Goal: Transaction & Acquisition: Book appointment/travel/reservation

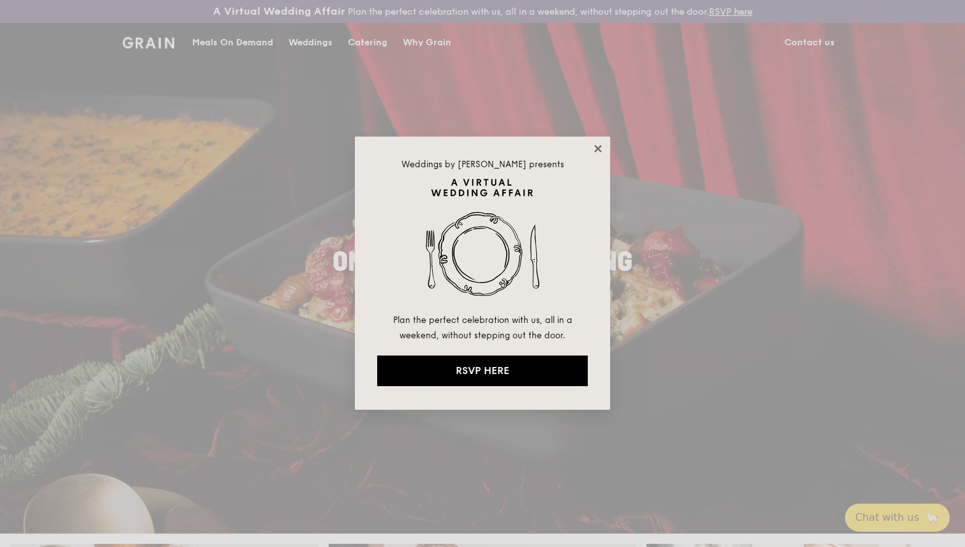
click at [599, 145] on icon at bounding box center [598, 148] width 11 height 11
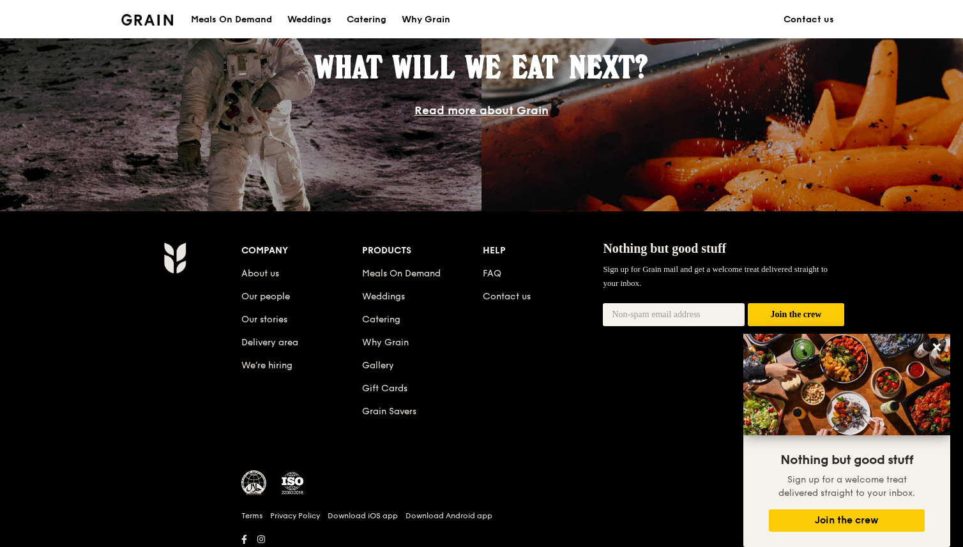
scroll to position [1167, 0]
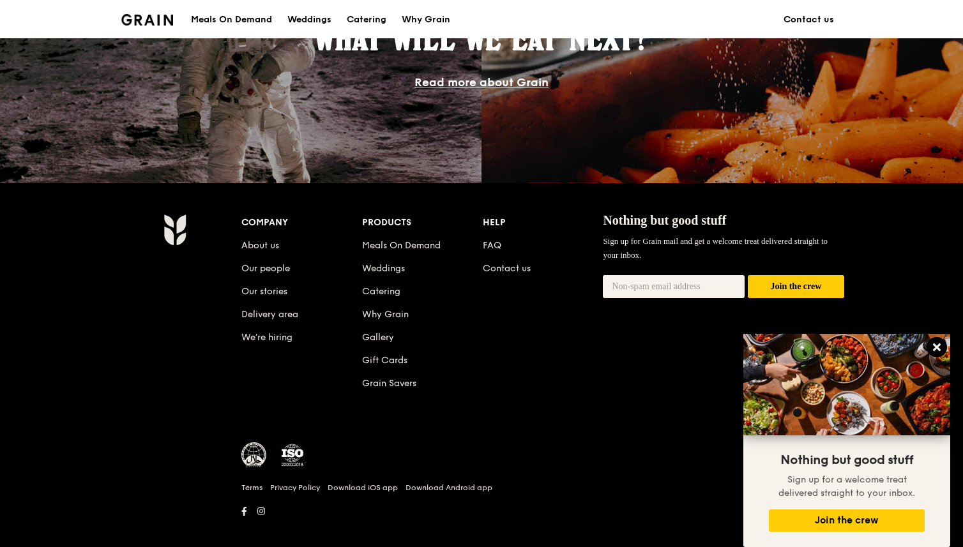
click at [934, 345] on icon at bounding box center [937, 348] width 8 height 8
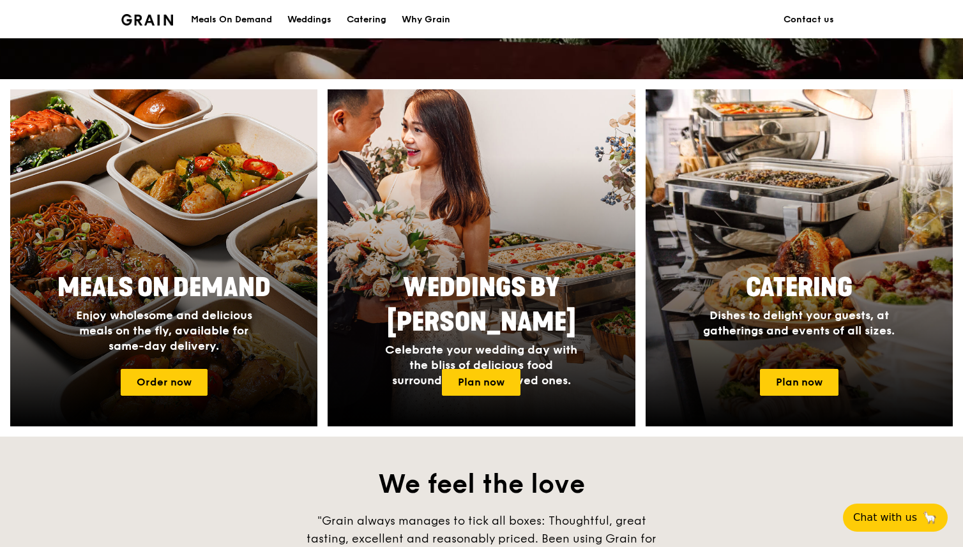
scroll to position [424, 0]
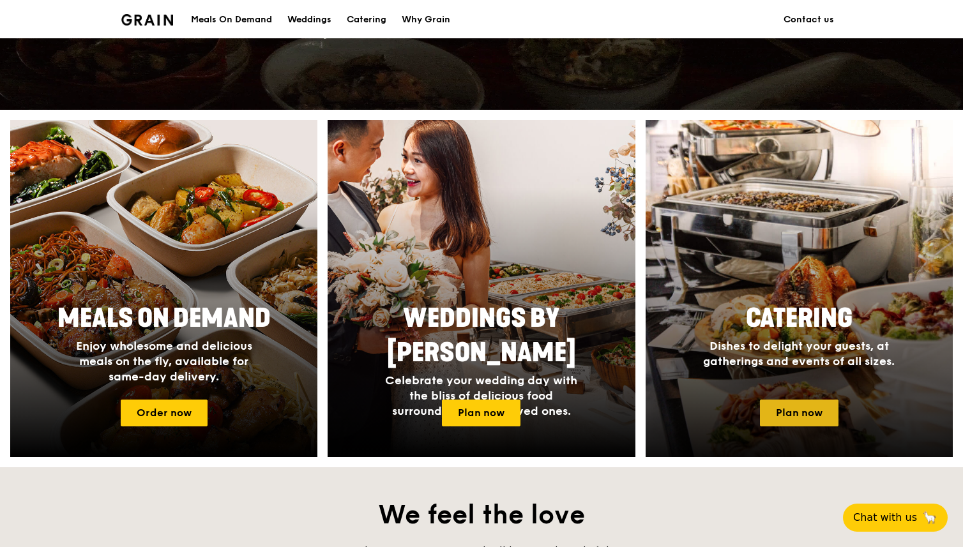
click at [798, 409] on link "Plan now" at bounding box center [799, 413] width 79 height 27
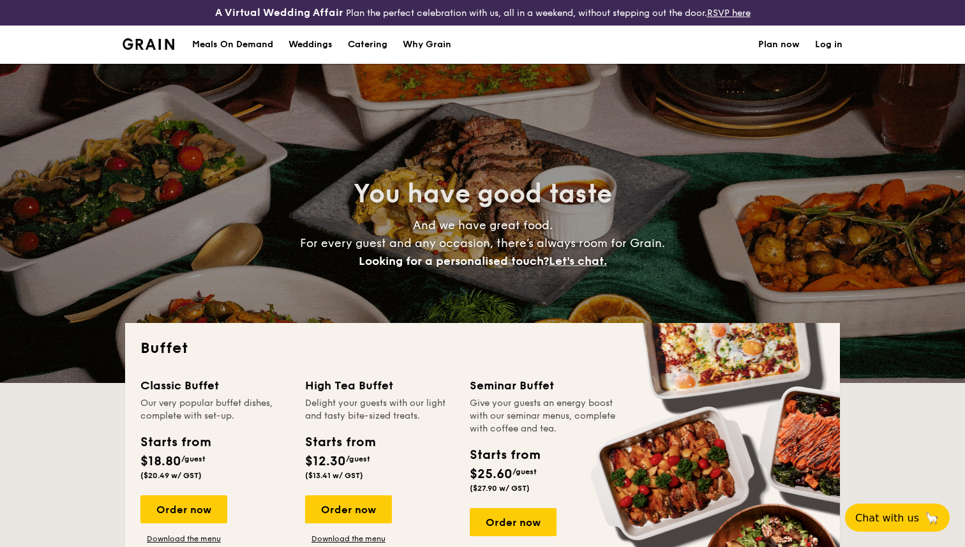
select select
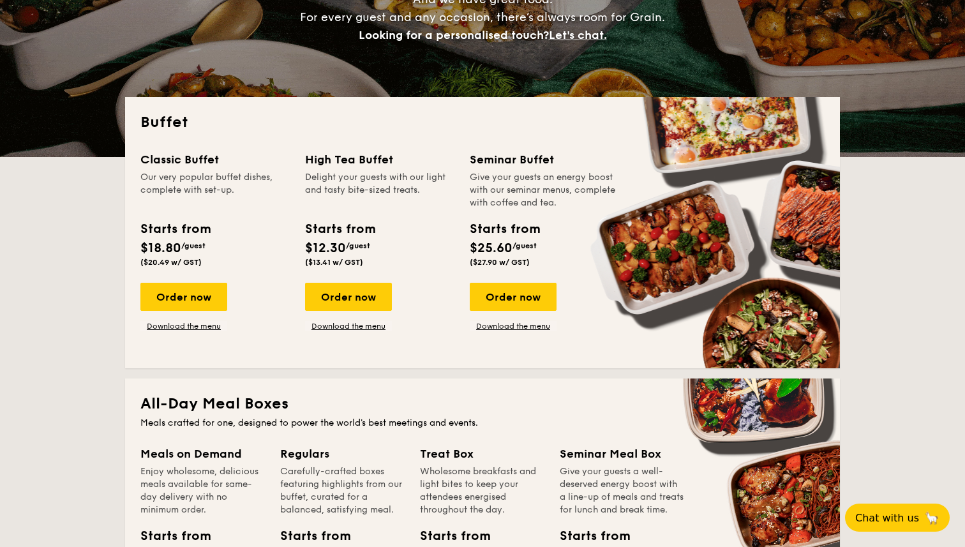
scroll to position [216, 0]
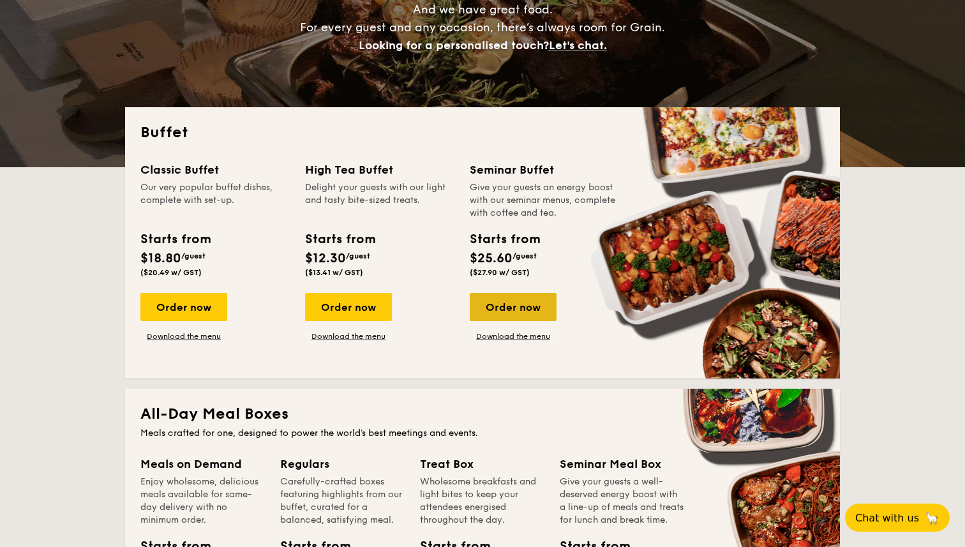
click at [487, 298] on div "Order now" at bounding box center [513, 307] width 87 height 28
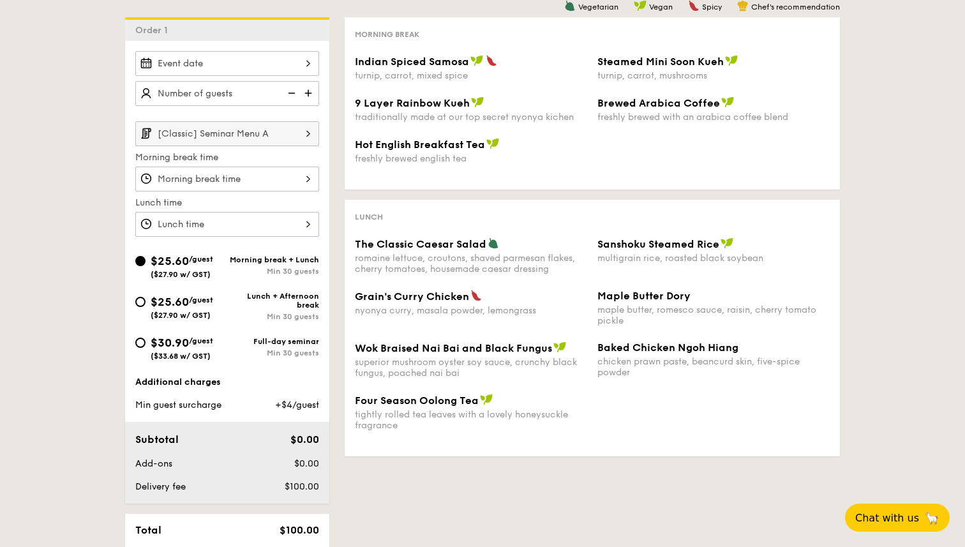
scroll to position [324, 0]
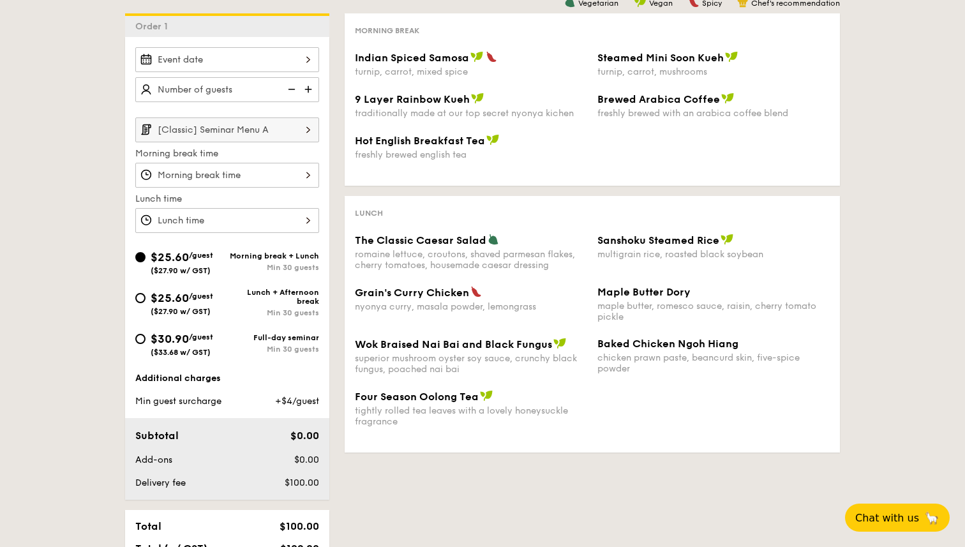
click at [486, 244] on div "The Classic Caesar Salad" at bounding box center [471, 240] width 232 height 13
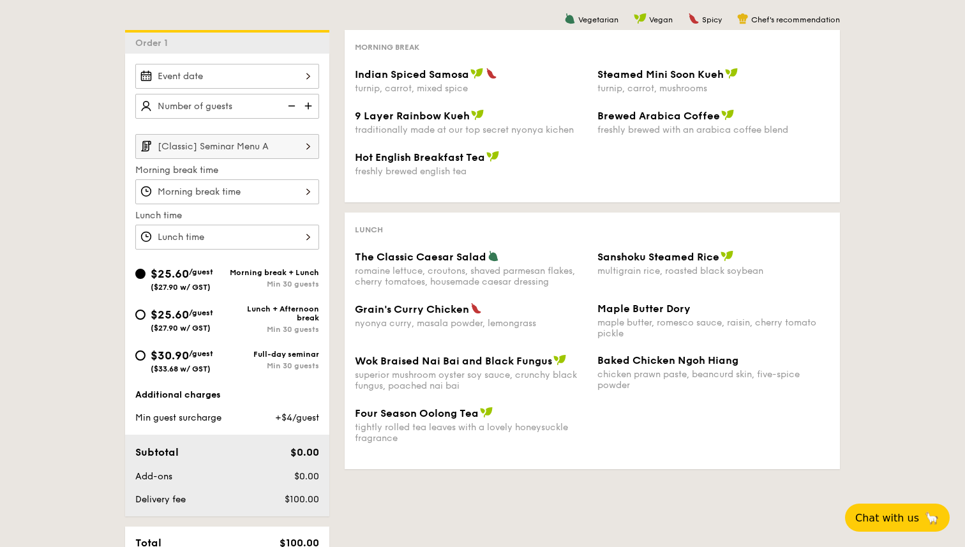
scroll to position [305, 0]
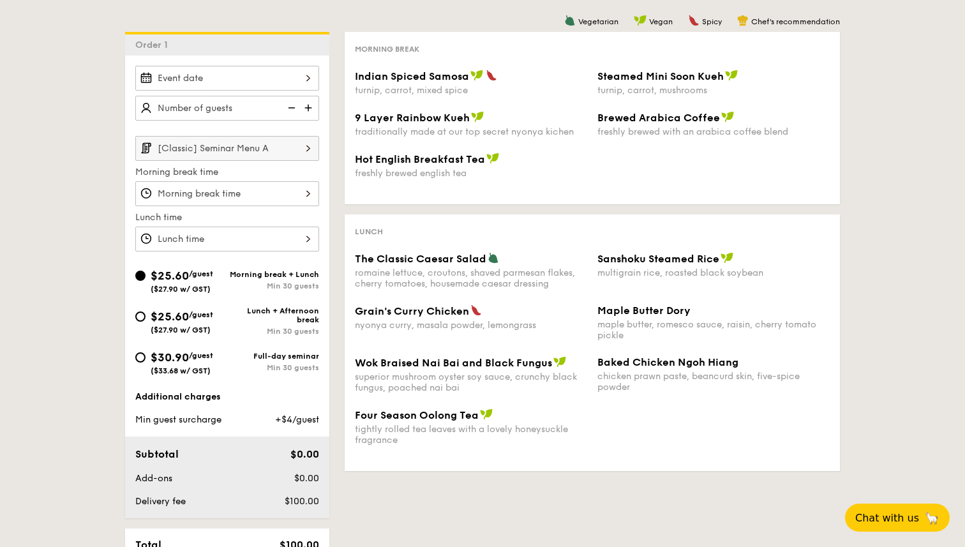
click at [273, 79] on div at bounding box center [227, 78] width 184 height 25
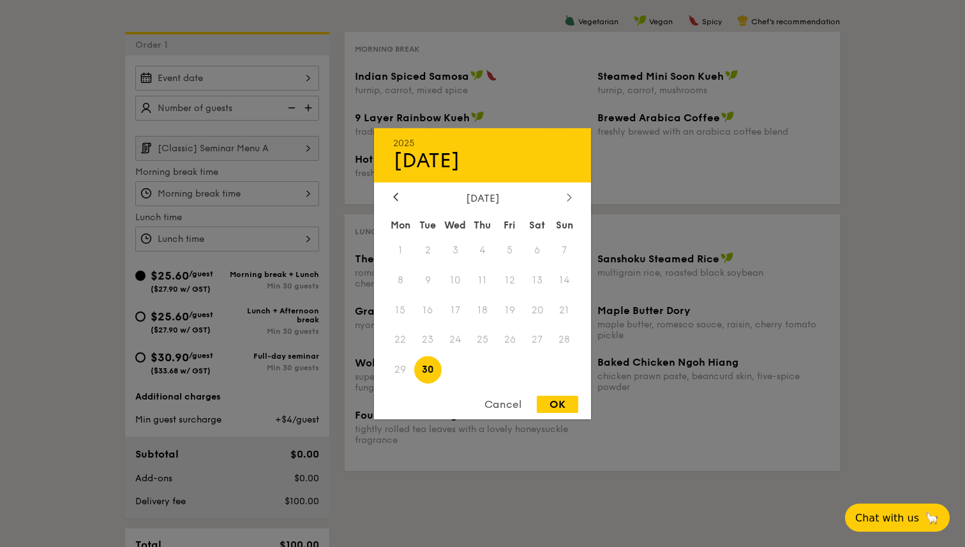
click at [571, 196] on icon at bounding box center [570, 197] width 4 height 8
click at [508, 367] on span "31" at bounding box center [509, 369] width 27 height 27
click at [561, 402] on div "OK" at bounding box center [558, 404] width 42 height 17
type input "[DATE]"
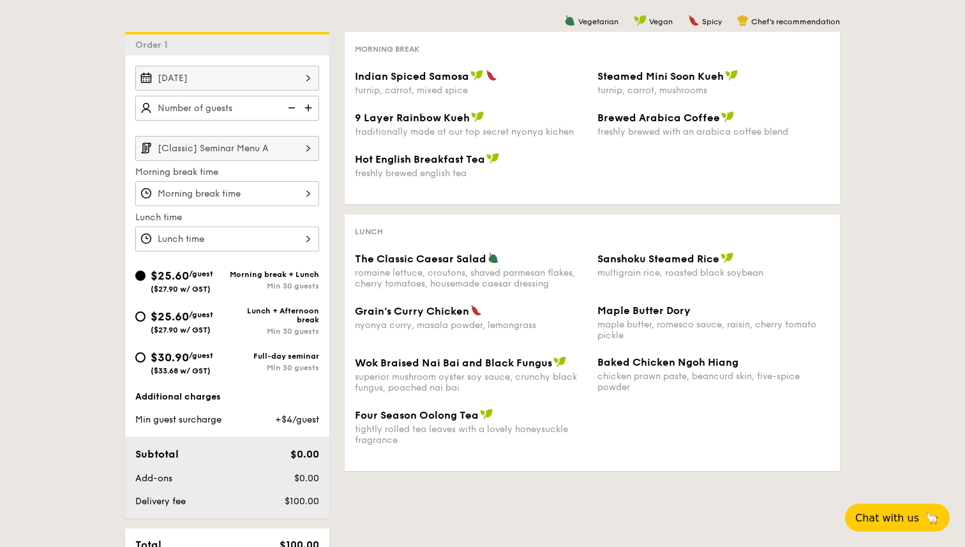
click at [309, 107] on img at bounding box center [309, 108] width 19 height 24
type input "25 guests"
click at [283, 153] on input "[Classic] Seminar Menu A" at bounding box center [227, 148] width 184 height 25
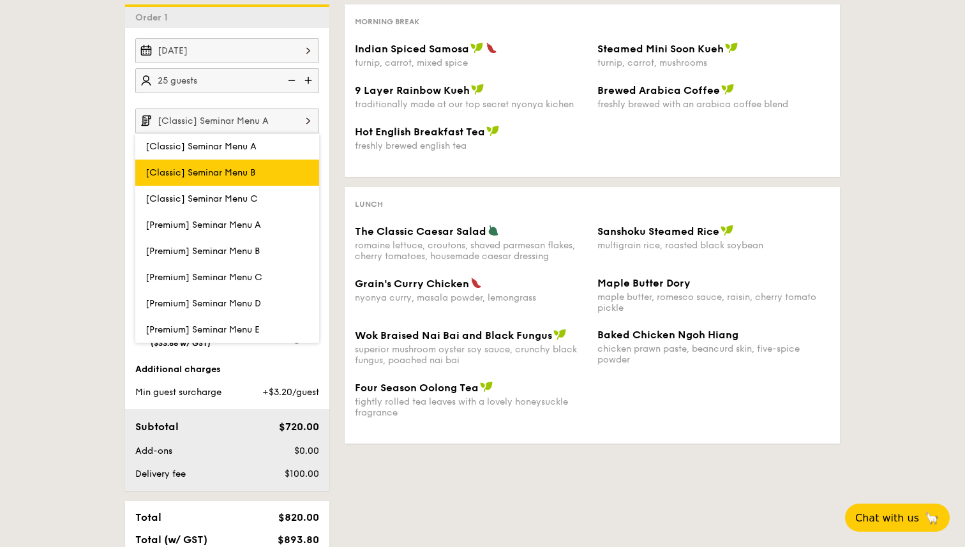
scroll to position [333, 0]
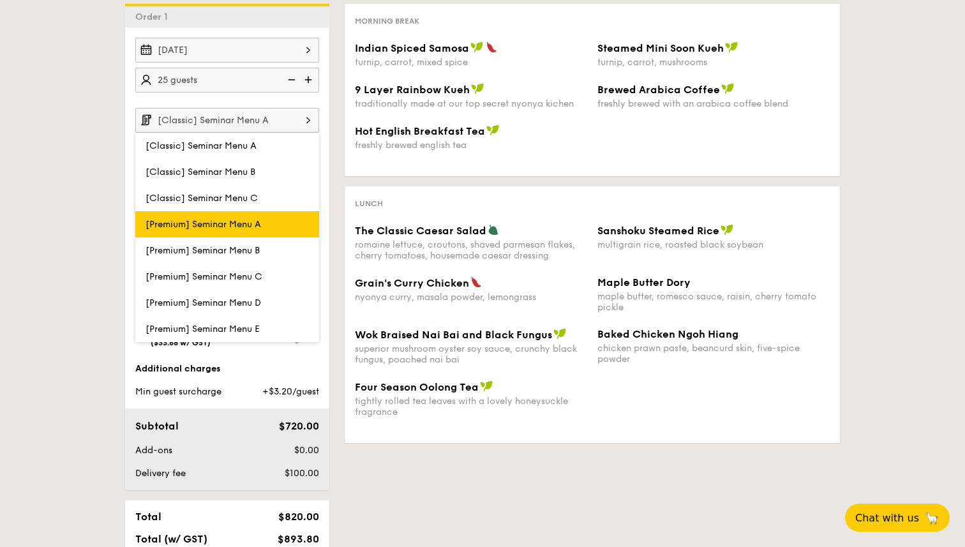
click at [270, 221] on label "[Premium] Seminar Menu A" at bounding box center [227, 224] width 184 height 26
click at [0, 0] on input "[Premium] Seminar Menu A" at bounding box center [0, 0] width 0 height 0
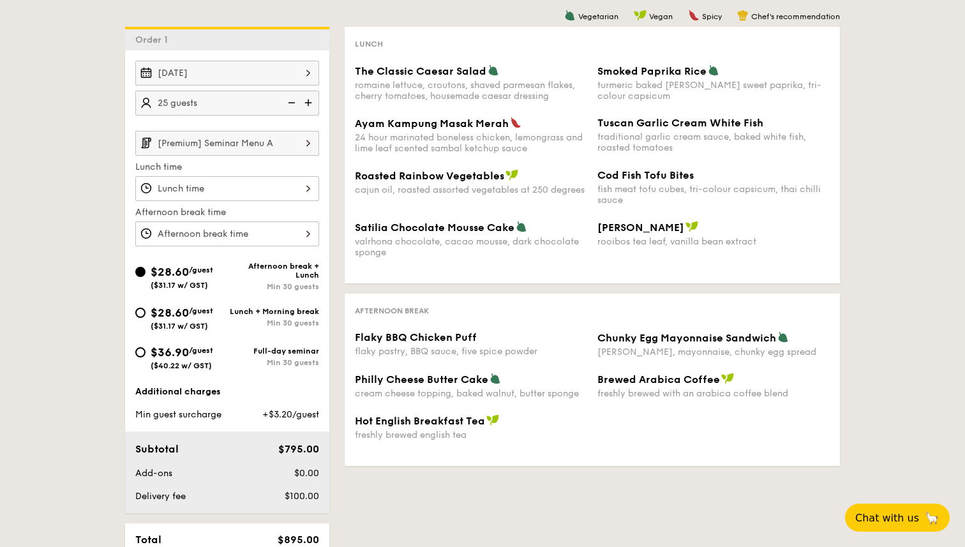
scroll to position [289, 0]
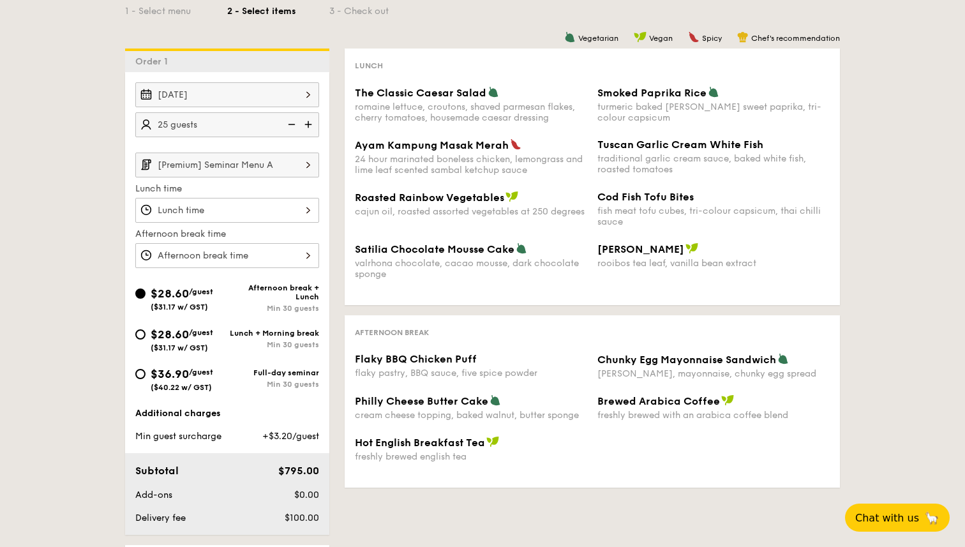
click at [273, 170] on input "[Premium] Seminar Menu A" at bounding box center [227, 165] width 184 height 25
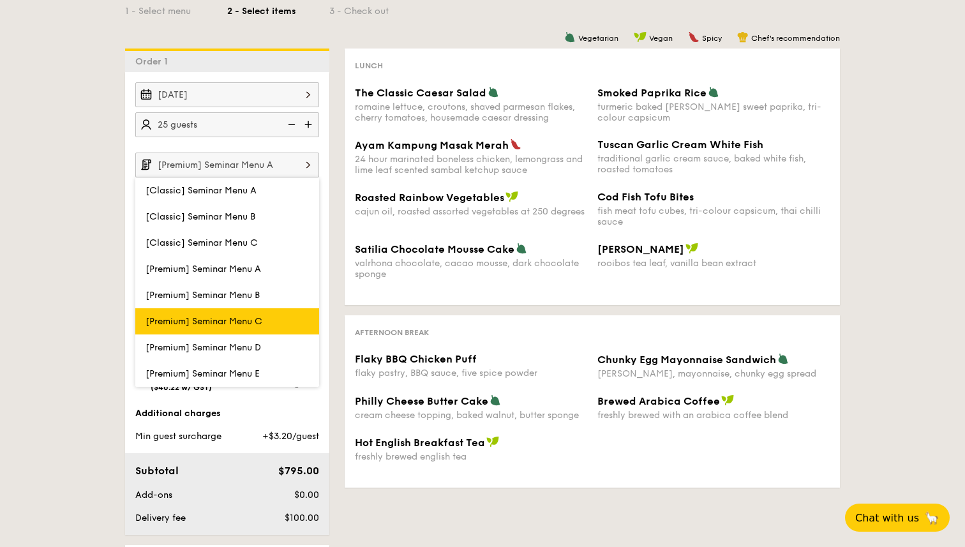
click at [272, 317] on label "[Premium] Seminar Menu C" at bounding box center [227, 321] width 184 height 26
click at [0, 0] on input "[Premium] Seminar Menu C" at bounding box center [0, 0] width 0 height 0
type input "[Premium] Seminar Menu C"
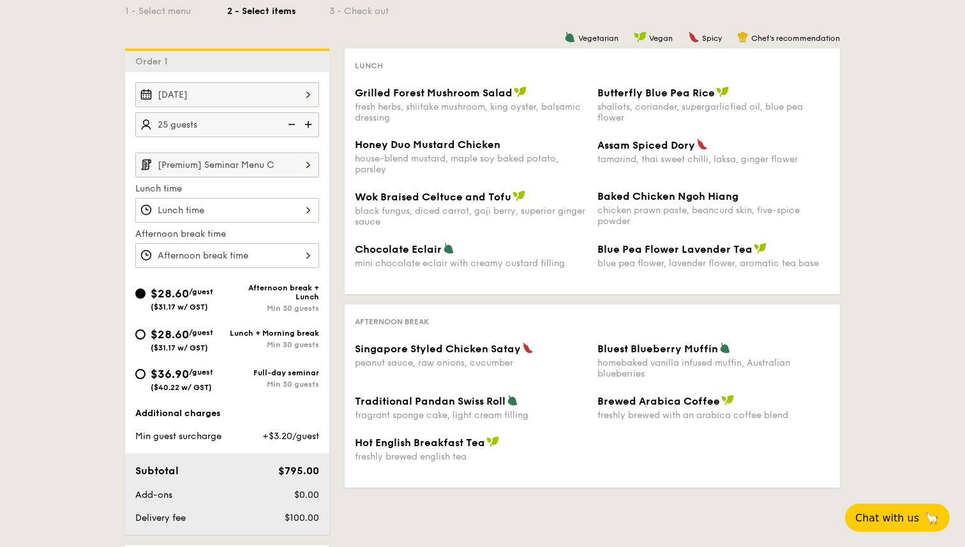
click at [240, 349] on div "Min 30 guests" at bounding box center [273, 344] width 92 height 9
click at [146, 340] on input "$28.60 /guest ($31.17 w/ GST) Lunch + Morning break Min 30 guests" at bounding box center [140, 334] width 10 height 10
radio input "true"
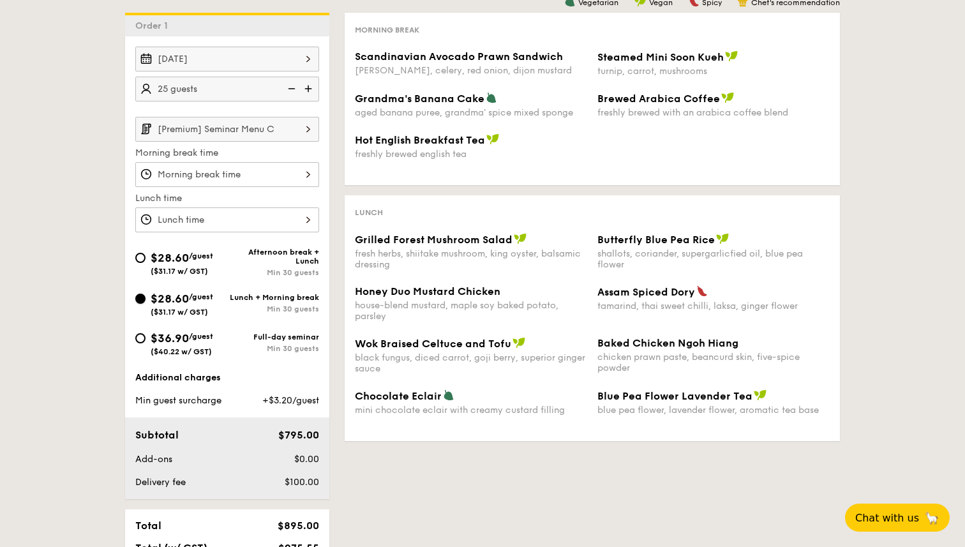
scroll to position [315, 0]
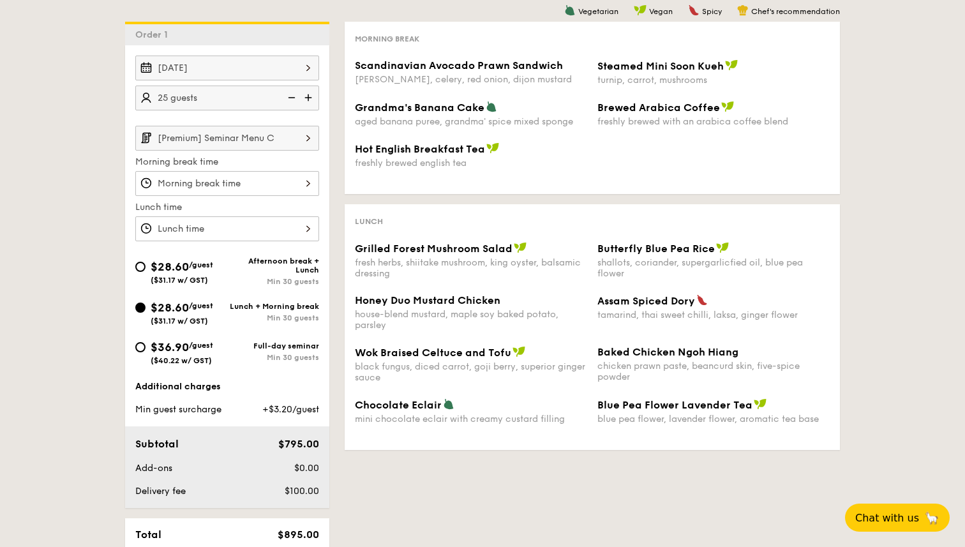
click at [238, 273] on div "Afternoon break + Lunch" at bounding box center [273, 266] width 92 height 18
click at [146, 272] on input "$28.60 /guest ($31.17 w/ GST) Afternoon break + Lunch Min 30 guests" at bounding box center [140, 267] width 10 height 10
radio input "true"
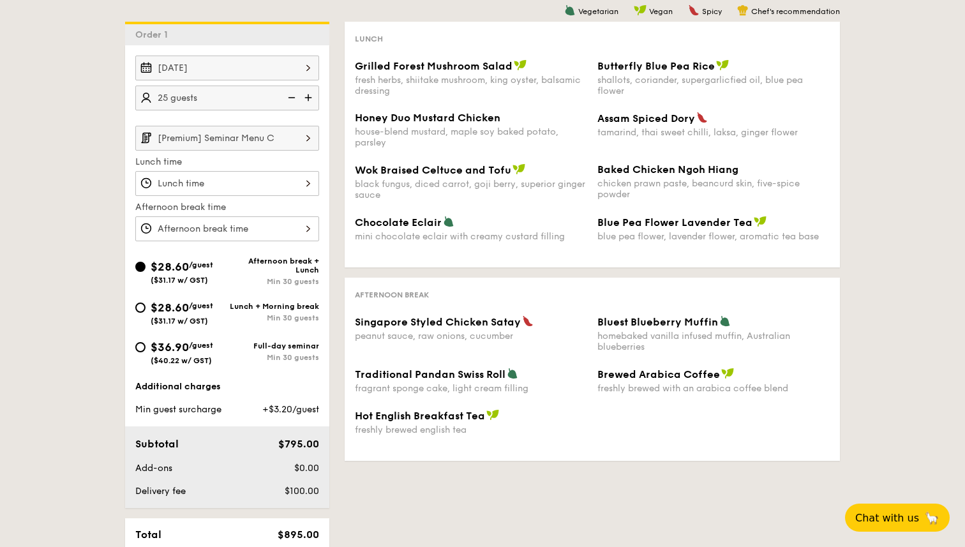
click at [241, 316] on div "Min 30 guests" at bounding box center [273, 318] width 92 height 9
click at [146, 313] on input "$28.60 /guest ($31.17 w/ GST) Lunch + Morning break Min 30 guests" at bounding box center [140, 308] width 10 height 10
radio input "true"
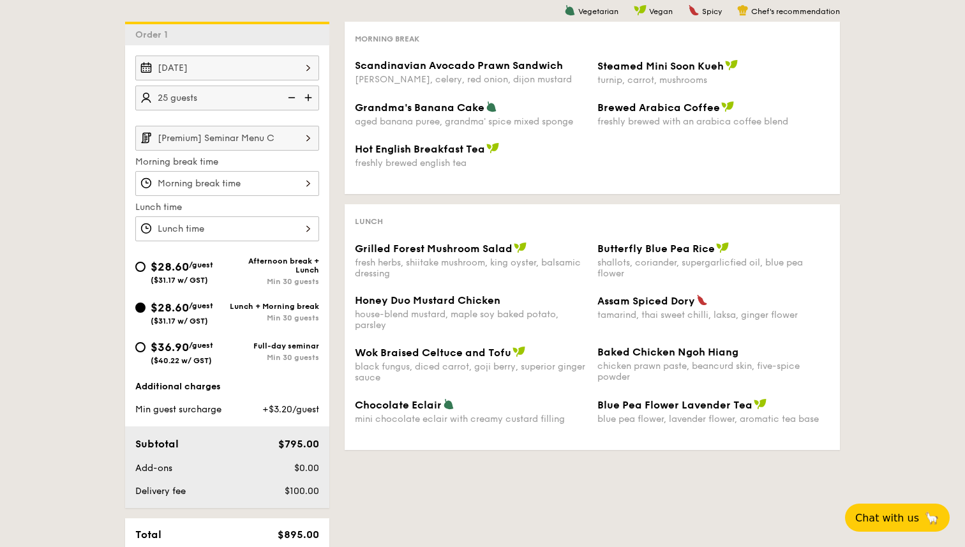
click at [244, 351] on div "Full-day seminar" at bounding box center [273, 346] width 92 height 9
click at [146, 351] on input "$36.90 /guest ($40.22 w/ GST) Full-day seminar Min 30 guests" at bounding box center [140, 347] width 10 height 10
radio input "true"
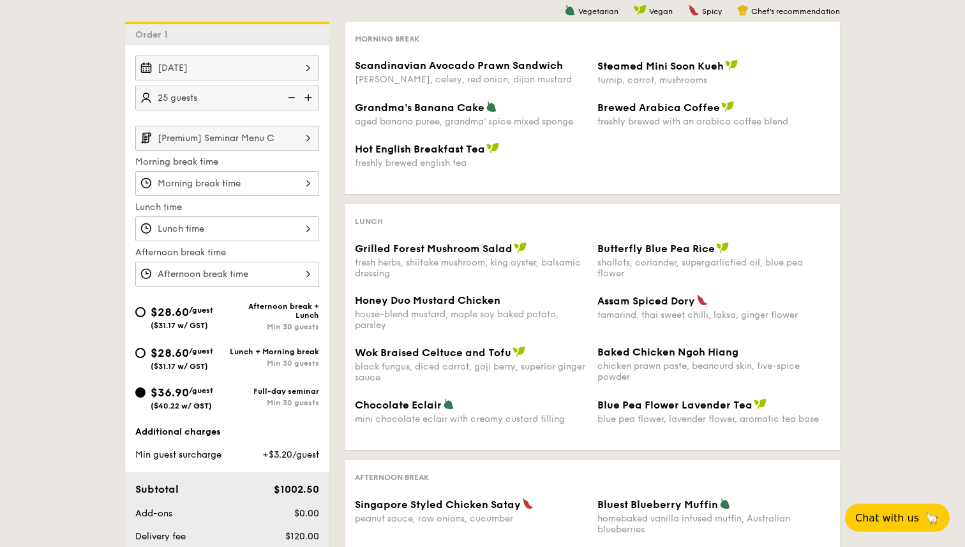
click at [240, 354] on div "Lunch + Morning break" at bounding box center [273, 351] width 92 height 9
click at [146, 354] on input "$28.60 /guest ($31.17 w/ GST) Lunch + Morning break Min 30 guests" at bounding box center [140, 353] width 10 height 10
radio input "true"
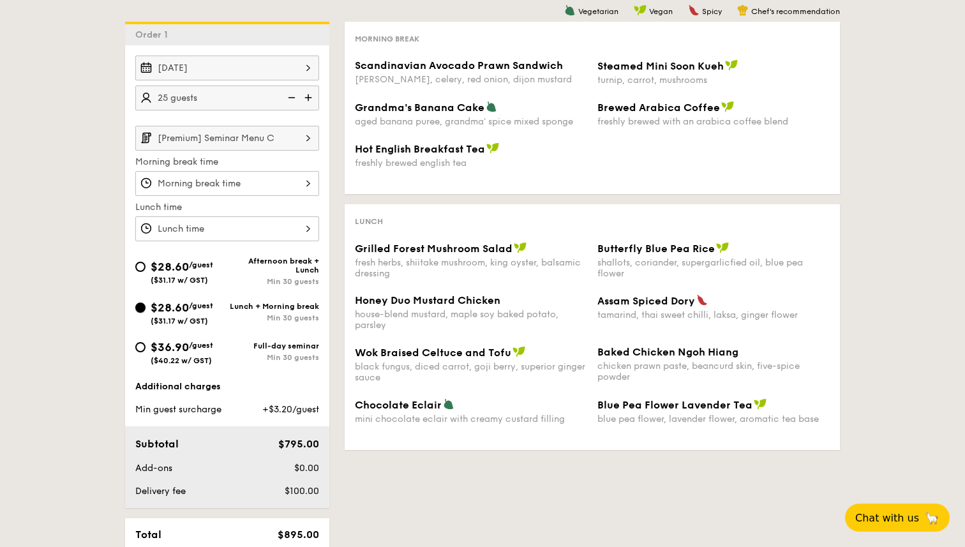
scroll to position [319, 0]
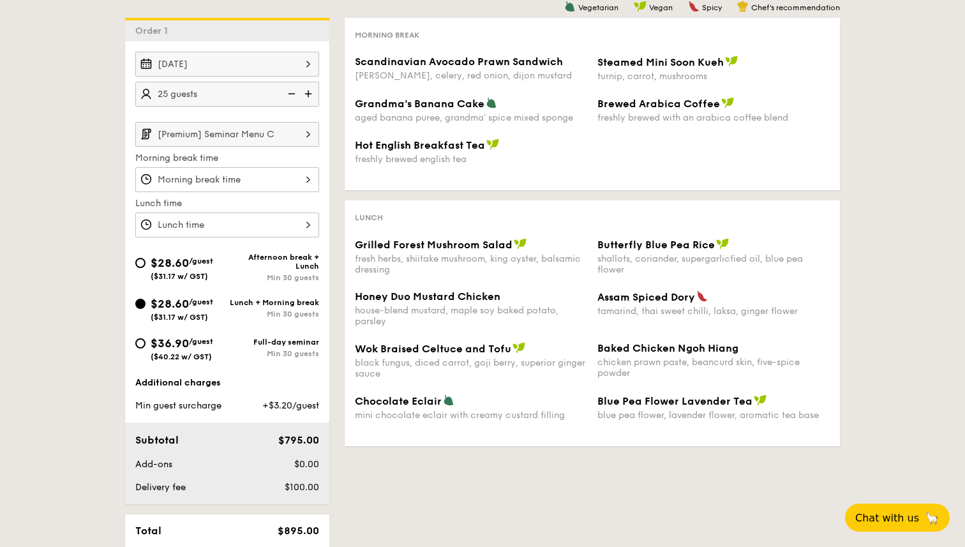
click at [240, 354] on div "Min 30 guests" at bounding box center [273, 353] width 92 height 9
click at [146, 349] on input "$36.90 /guest ($40.22 w/ GST) Full-day seminar Min 30 guests" at bounding box center [140, 343] width 10 height 10
radio input "true"
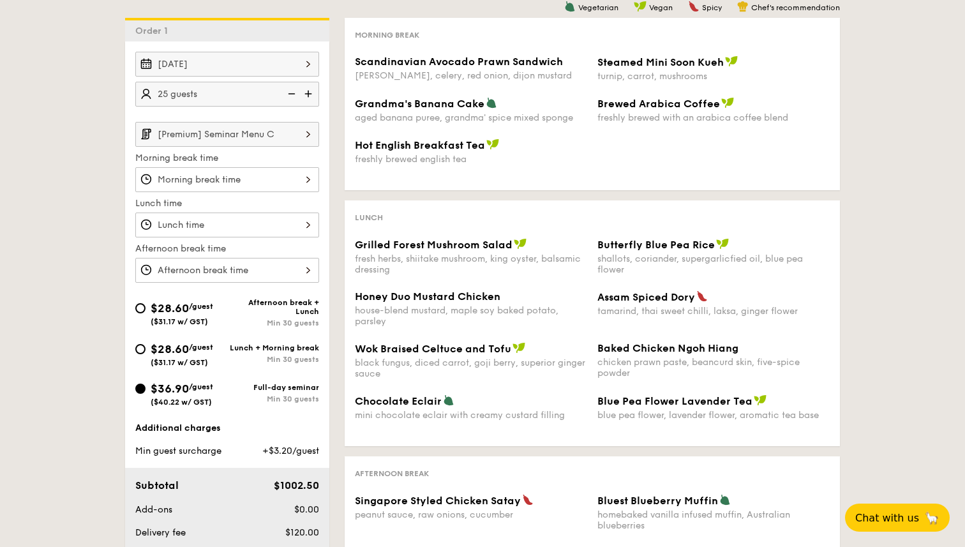
click at [291, 139] on input "[Premium] Seminar Menu C" at bounding box center [227, 134] width 184 height 25
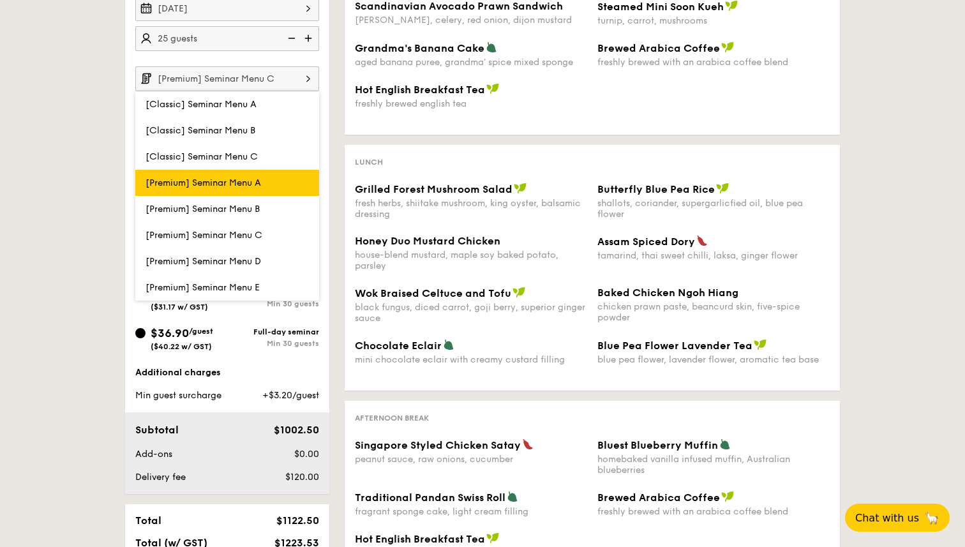
scroll to position [378, 0]
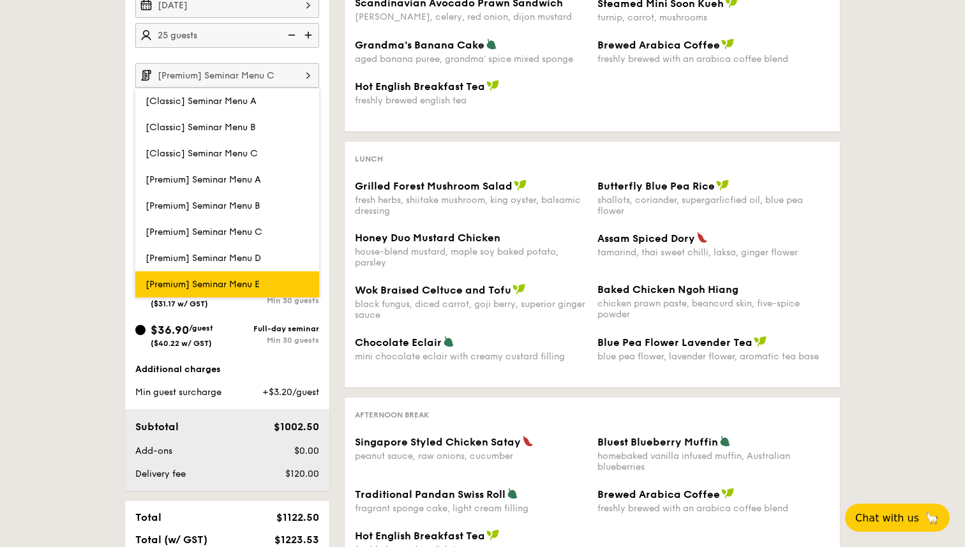
click at [255, 278] on label "[Premium] Seminar Menu E" at bounding box center [227, 284] width 184 height 26
click at [0, 0] on input "[Premium] Seminar Menu E" at bounding box center [0, 0] width 0 height 0
type input "[Premium] Seminar Menu E"
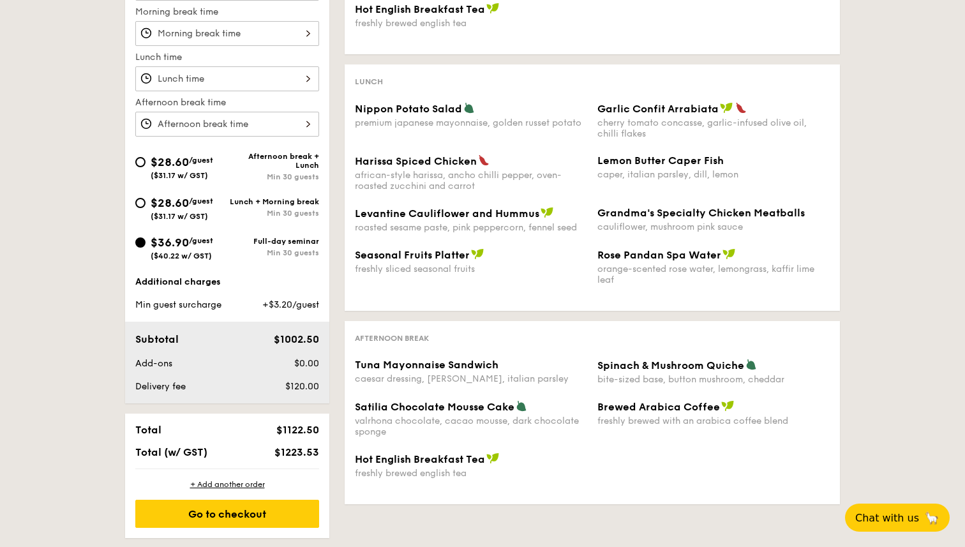
scroll to position [466, 0]
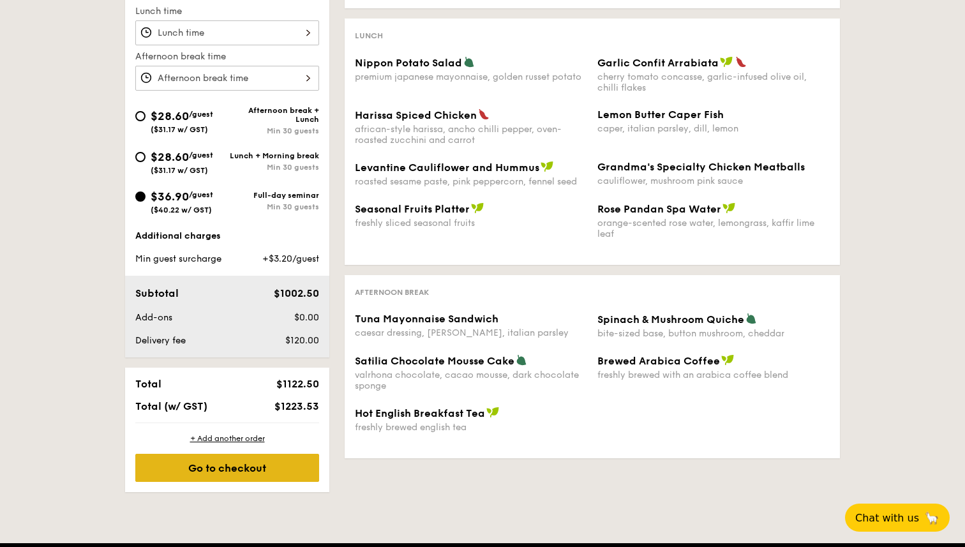
click at [292, 465] on div "Go to checkout" at bounding box center [227, 468] width 184 height 28
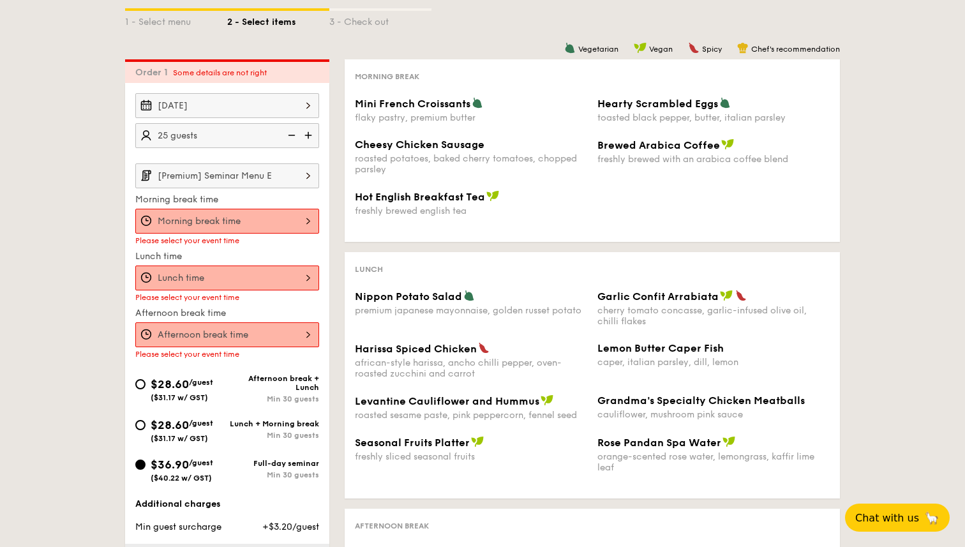
scroll to position [276, 0]
click at [298, 278] on div at bounding box center [227, 279] width 184 height 25
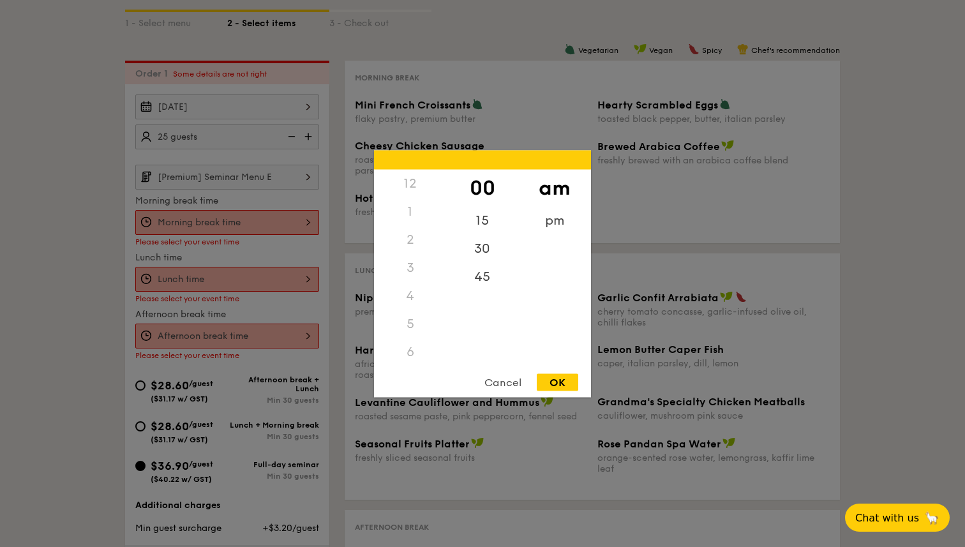
scroll to position [151, 0]
click at [558, 380] on div "OK" at bounding box center [558, 382] width 42 height 17
type input "11:00AM"
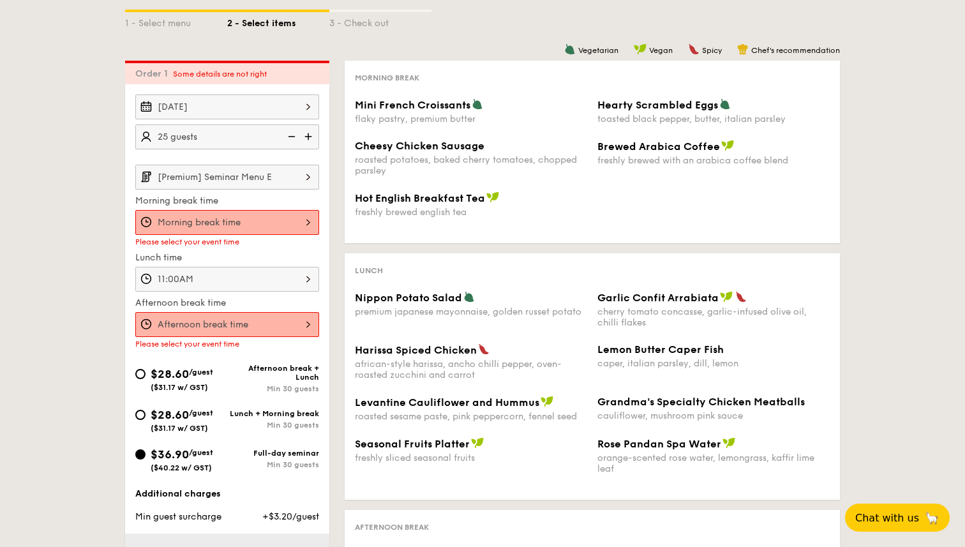
click at [302, 326] on div at bounding box center [227, 324] width 184 height 25
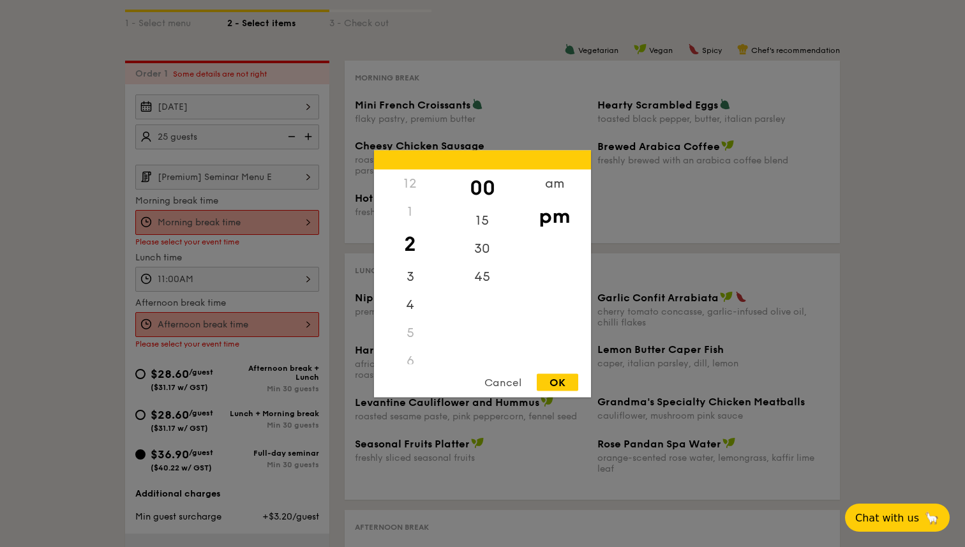
click at [554, 379] on div "OK" at bounding box center [558, 382] width 42 height 17
type input "2:00PM"
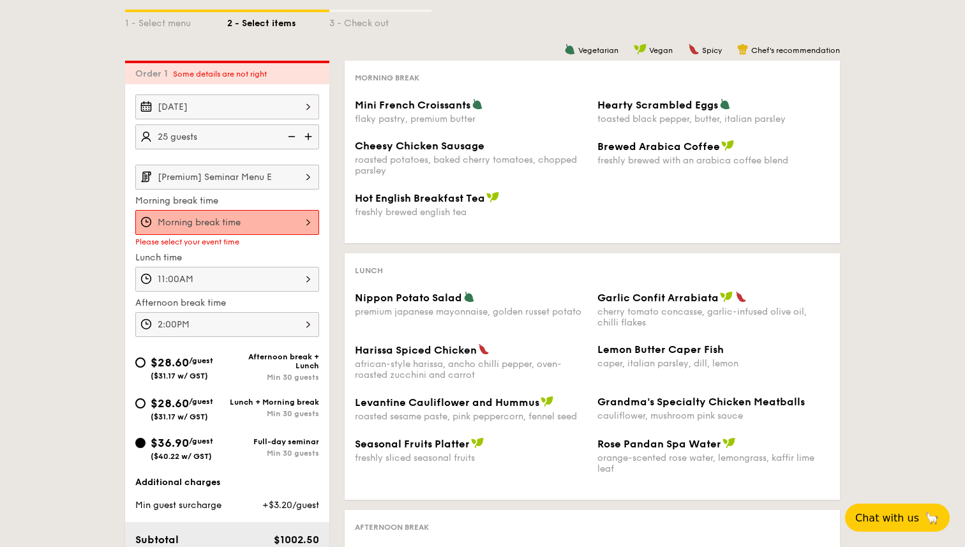
click at [303, 226] on div at bounding box center [227, 222] width 184 height 25
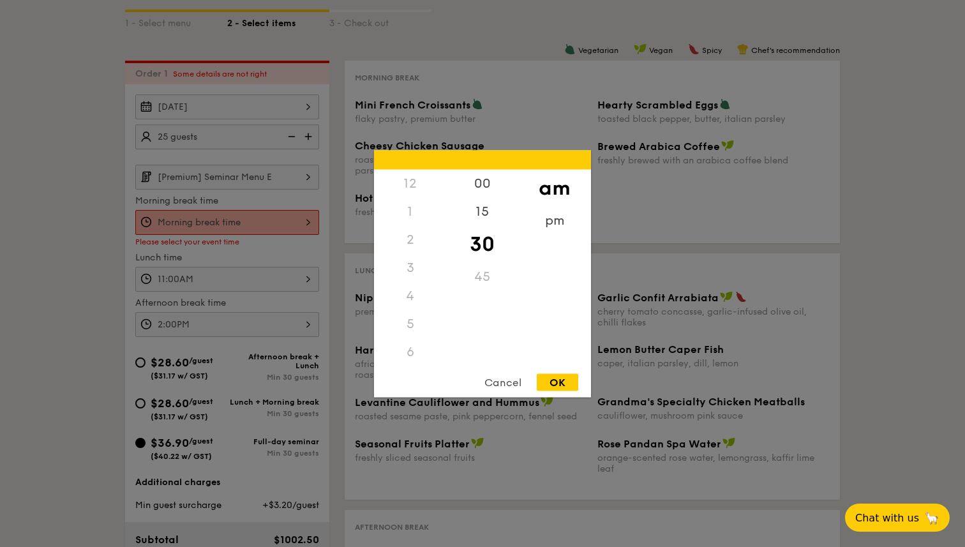
scroll to position [140, 0]
click at [559, 382] on div "OK" at bounding box center [558, 382] width 42 height 17
type input "10:30AM"
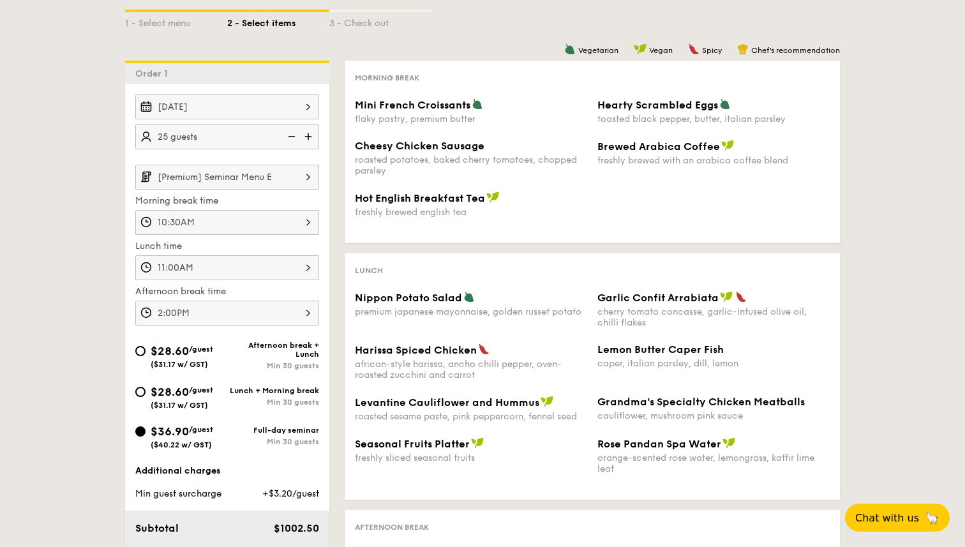
click at [559, 382] on div "Harissa Spiced Chicken african-style harissa, ancho chilli pepper, oven-roasted…" at bounding box center [592, 370] width 485 height 52
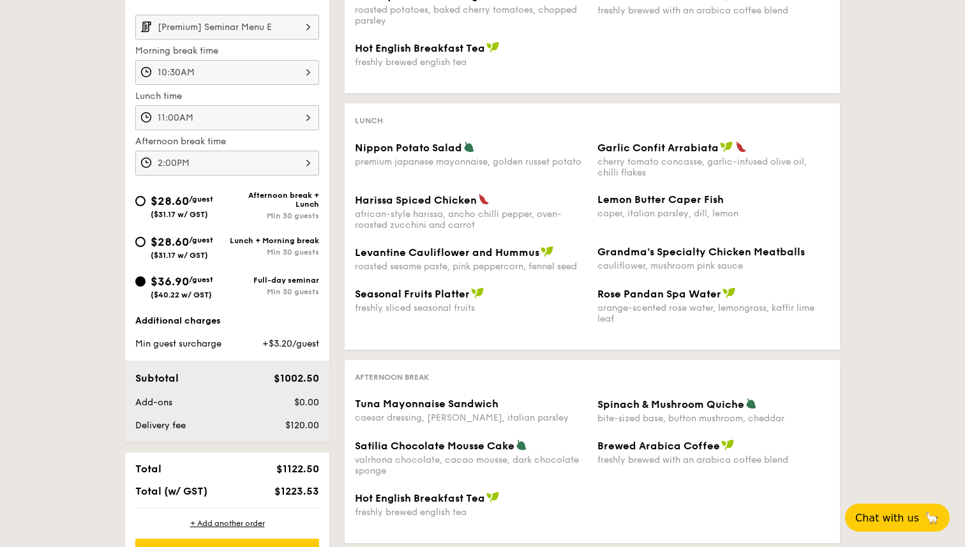
scroll to position [579, 0]
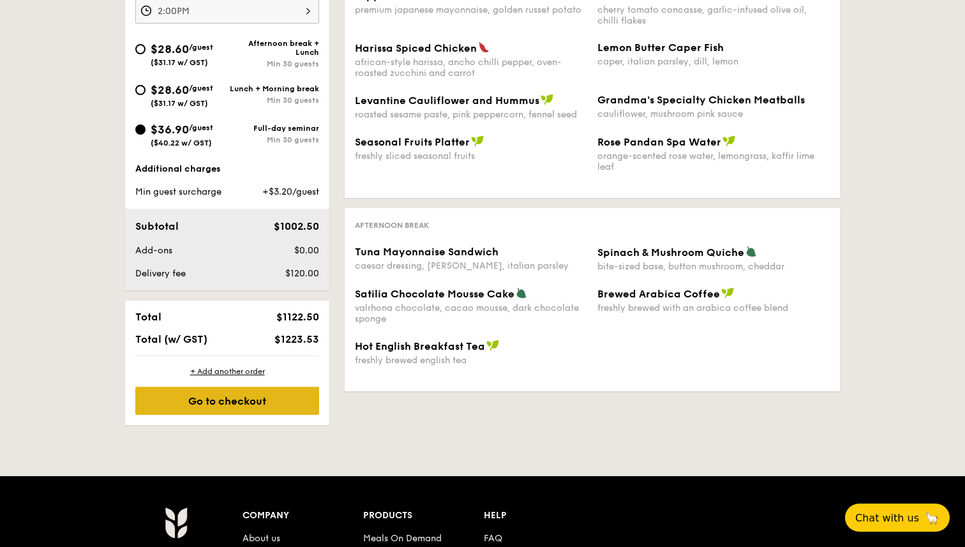
click at [280, 405] on div "Go to checkout" at bounding box center [227, 401] width 184 height 28
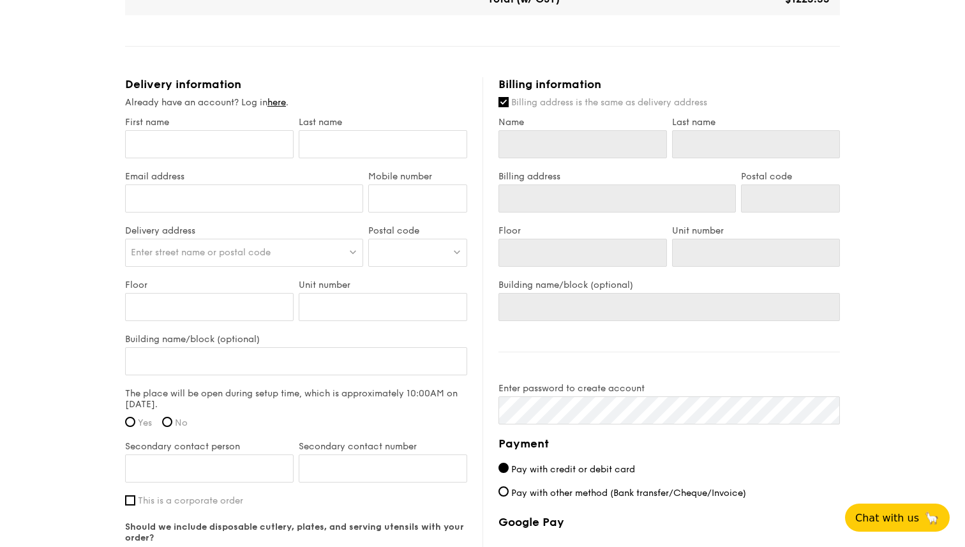
scroll to position [894, 0]
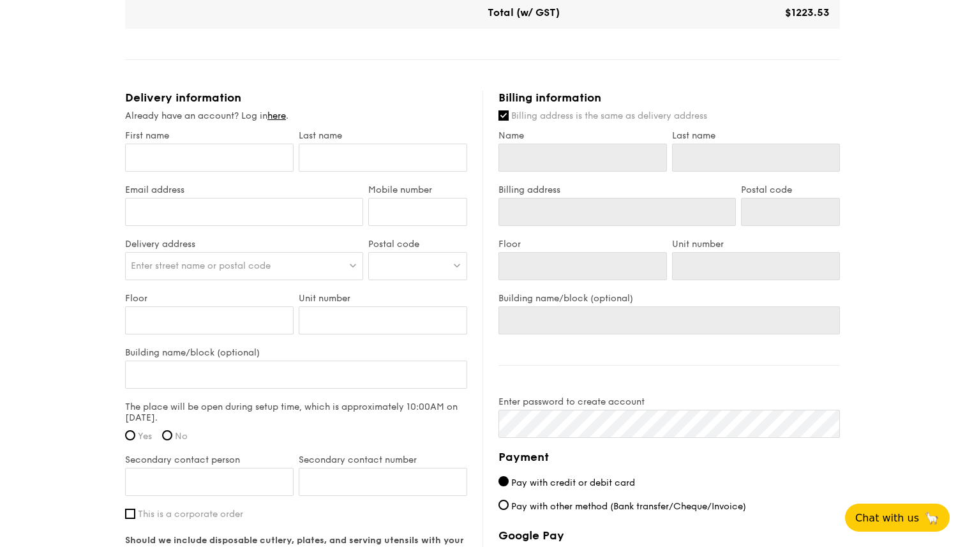
click at [435, 260] on div at bounding box center [417, 266] width 99 height 28
click at [428, 296] on li "Please enter 3 or more characters" at bounding box center [418, 299] width 98 height 36
click at [416, 259] on input "search" at bounding box center [418, 267] width 98 height 28
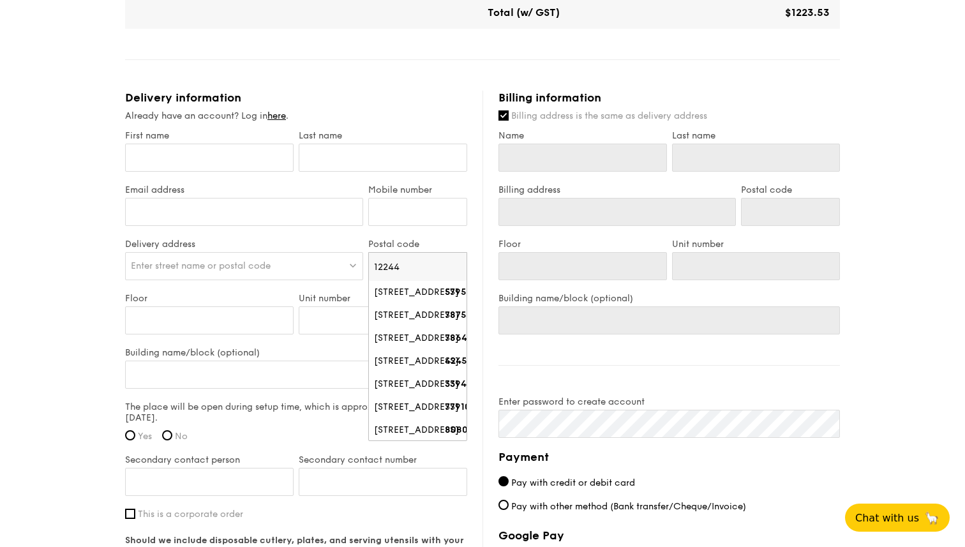
type input "122445"
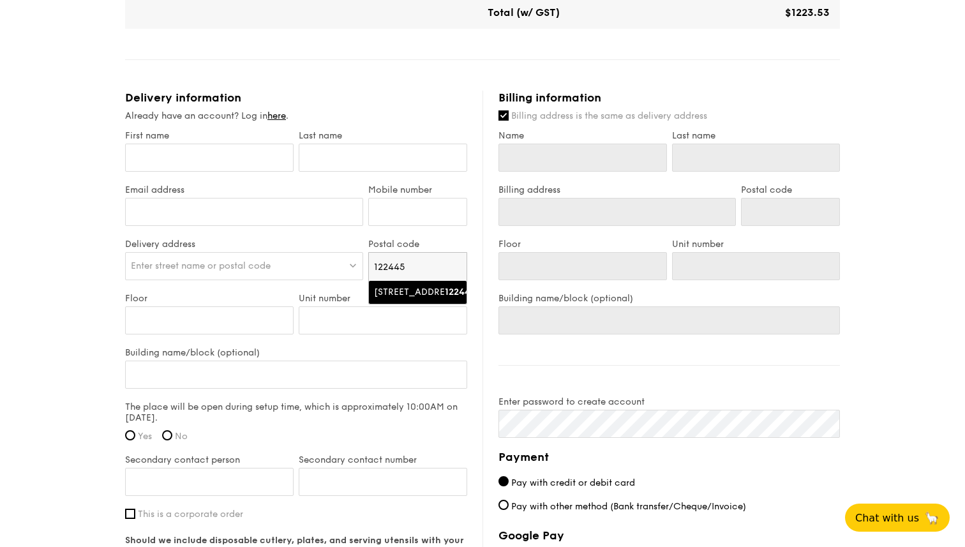
click at [411, 292] on div "445B Clementi Avenue 3" at bounding box center [407, 292] width 66 height 13
type input "445B Clementi Avenue 3"
type input "122445"
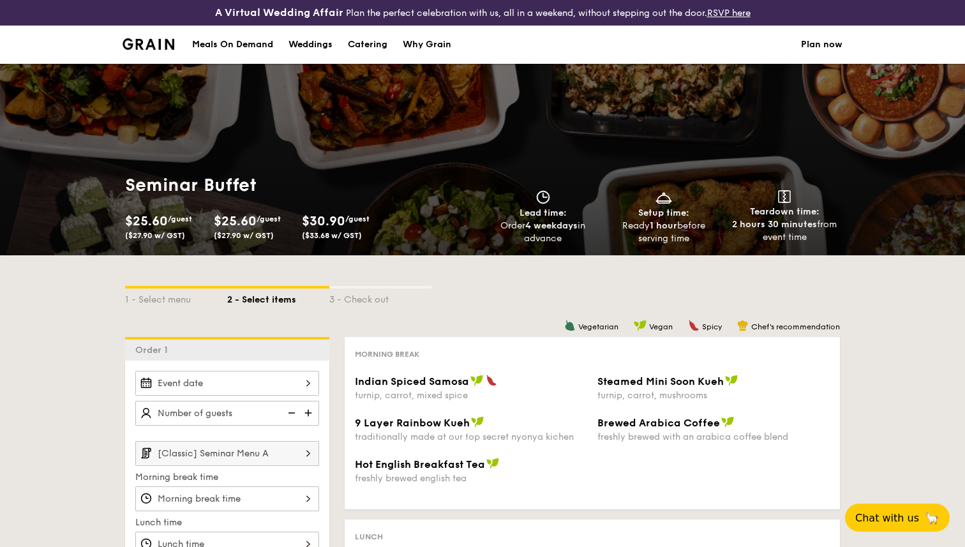
select select
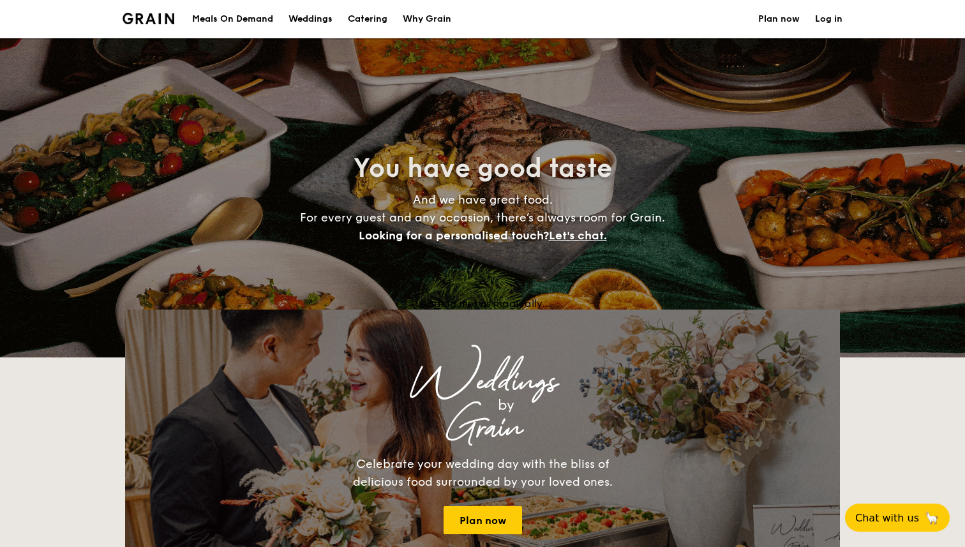
scroll to position [241, 0]
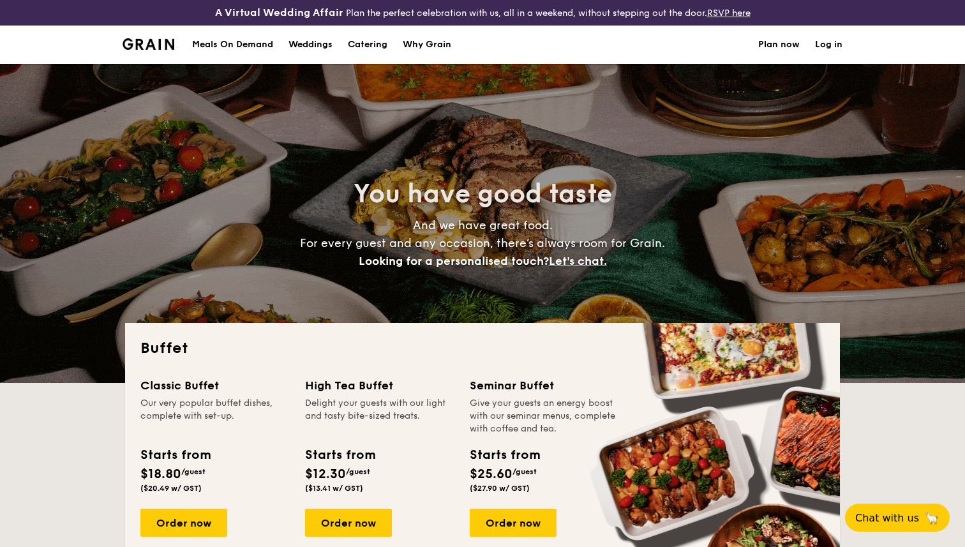
select select
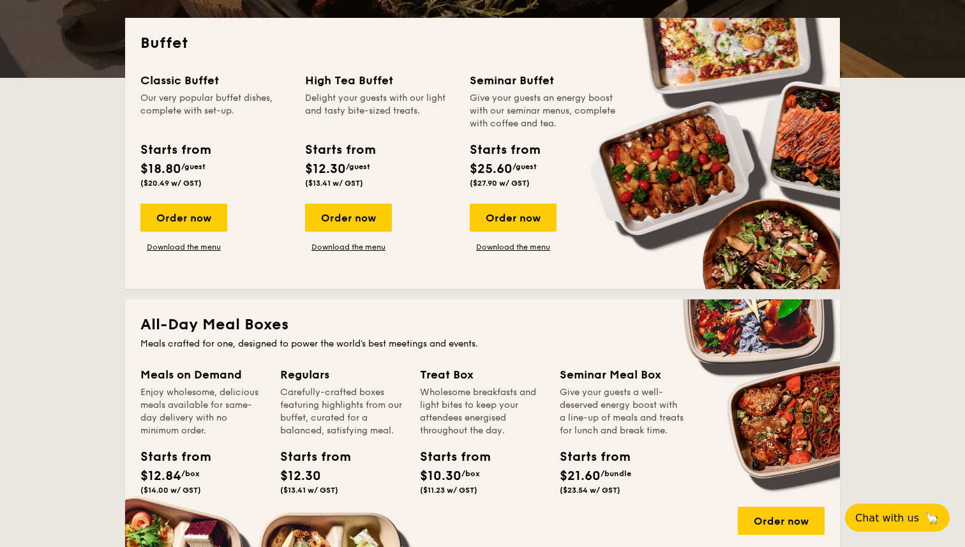
scroll to position [241, 0]
